Goal: Information Seeking & Learning: Learn about a topic

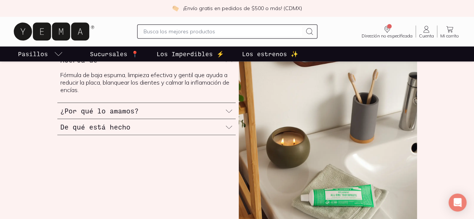
scroll to position [188, 0]
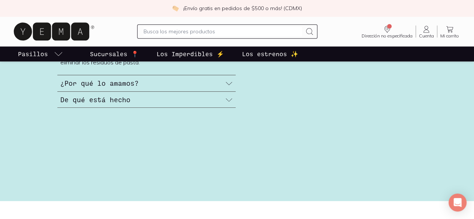
scroll to position [338, 0]
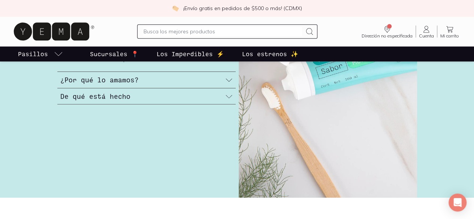
click at [226, 84] on icon at bounding box center [228, 79] width 7 height 7
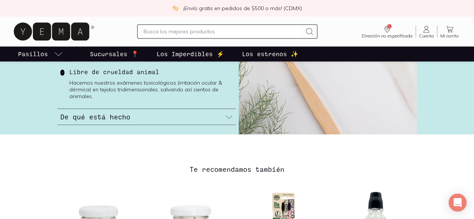
scroll to position [413, 0]
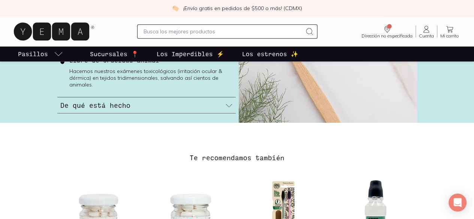
click at [220, 113] on div "De qué está hecho" at bounding box center [146, 105] width 178 height 16
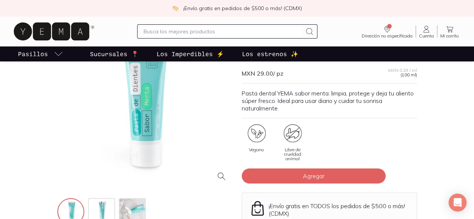
scroll to position [37, 0]
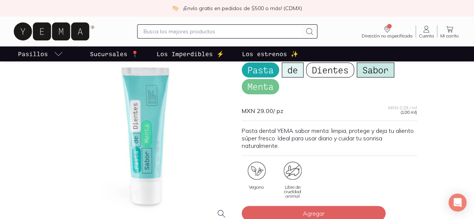
drag, startPoint x: 134, startPoint y: 133, endPoint x: 105, endPoint y: 125, distance: 30.0
click at [105, 125] on div at bounding box center [144, 137] width 175 height 175
